Goal: Transaction & Acquisition: Purchase product/service

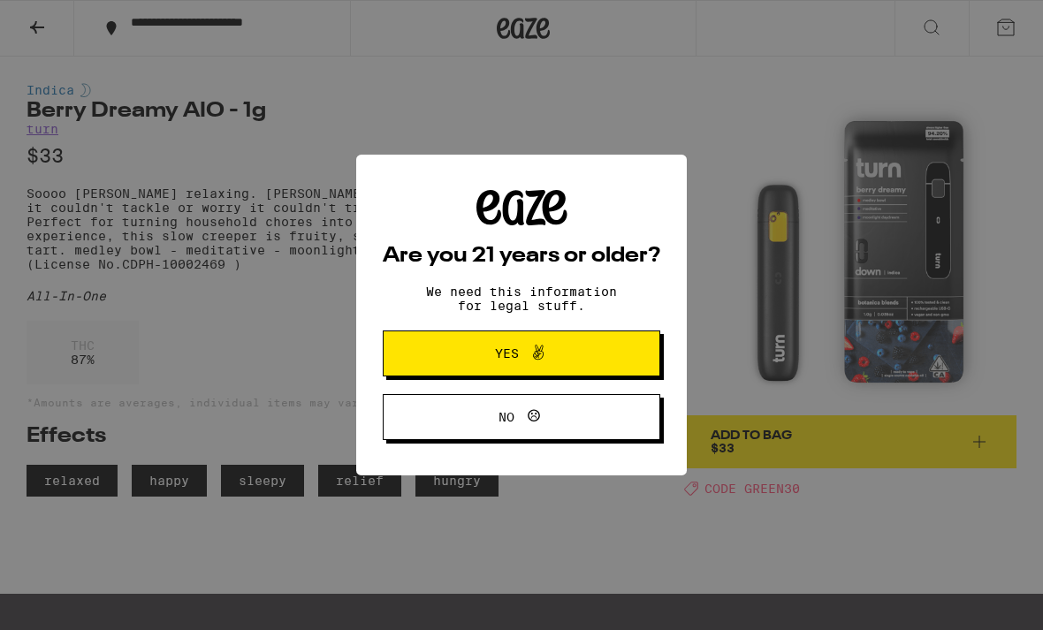
click at [565, 365] on span "Yes" at bounding box center [521, 353] width 134 height 23
